Goal: Information Seeking & Learning: Learn about a topic

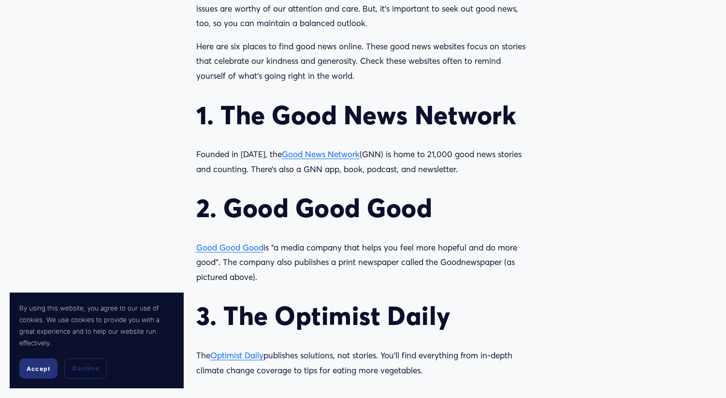
scroll to position [879, 0]
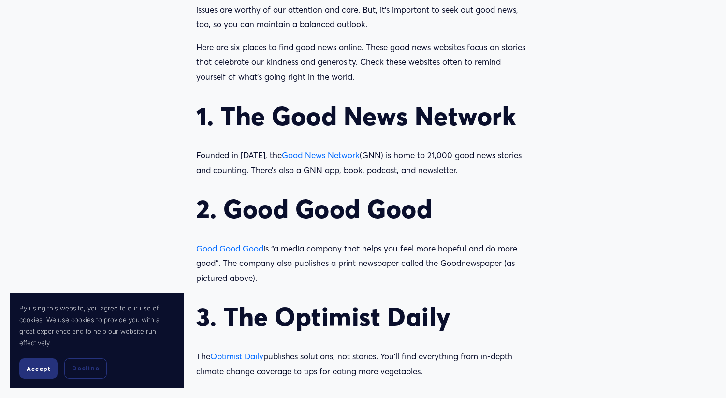
click at [241, 243] on span "Good Good Good" at bounding box center [229, 248] width 67 height 10
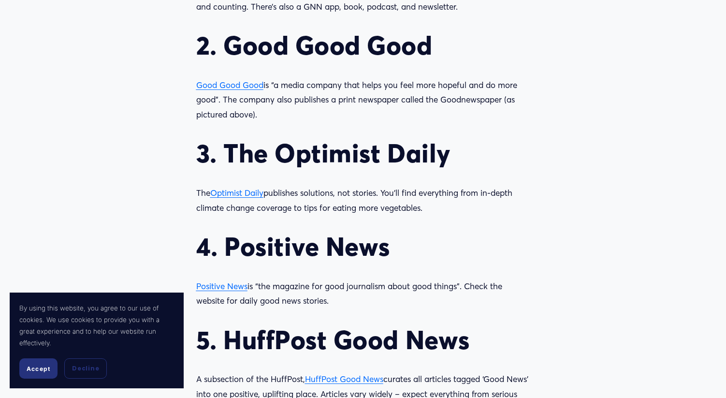
scroll to position [1043, 0]
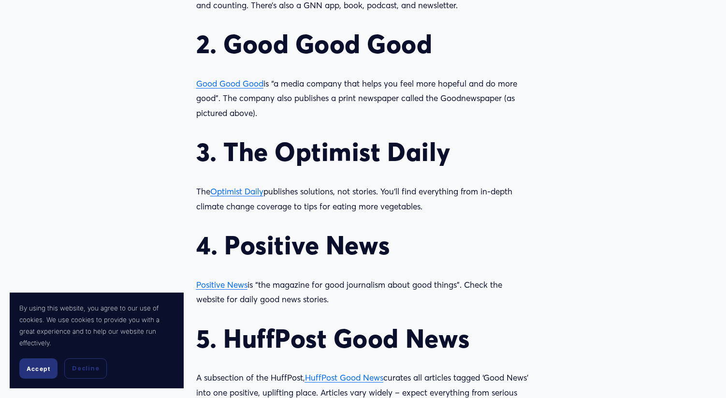
click at [238, 186] on span "Optimist Daily" at bounding box center [236, 191] width 53 height 10
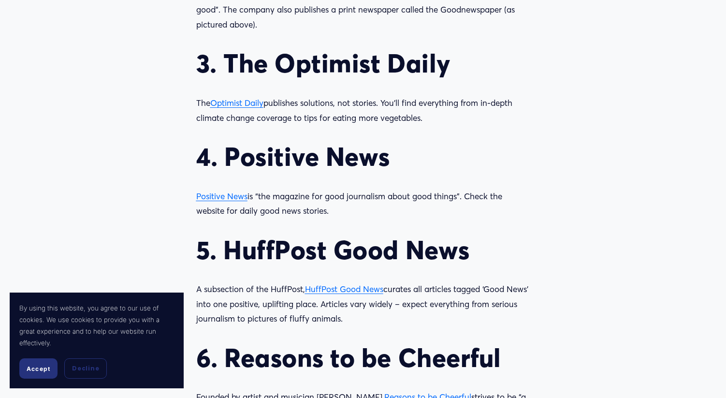
scroll to position [1136, 0]
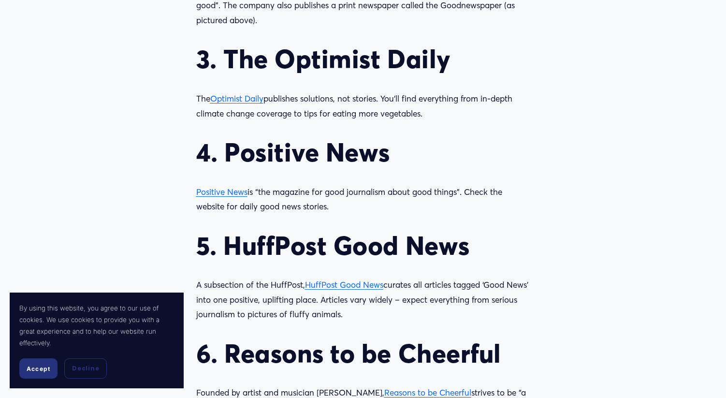
click at [215, 187] on span "Positive News" at bounding box center [221, 192] width 51 height 10
